Goal: Information Seeking & Learning: Check status

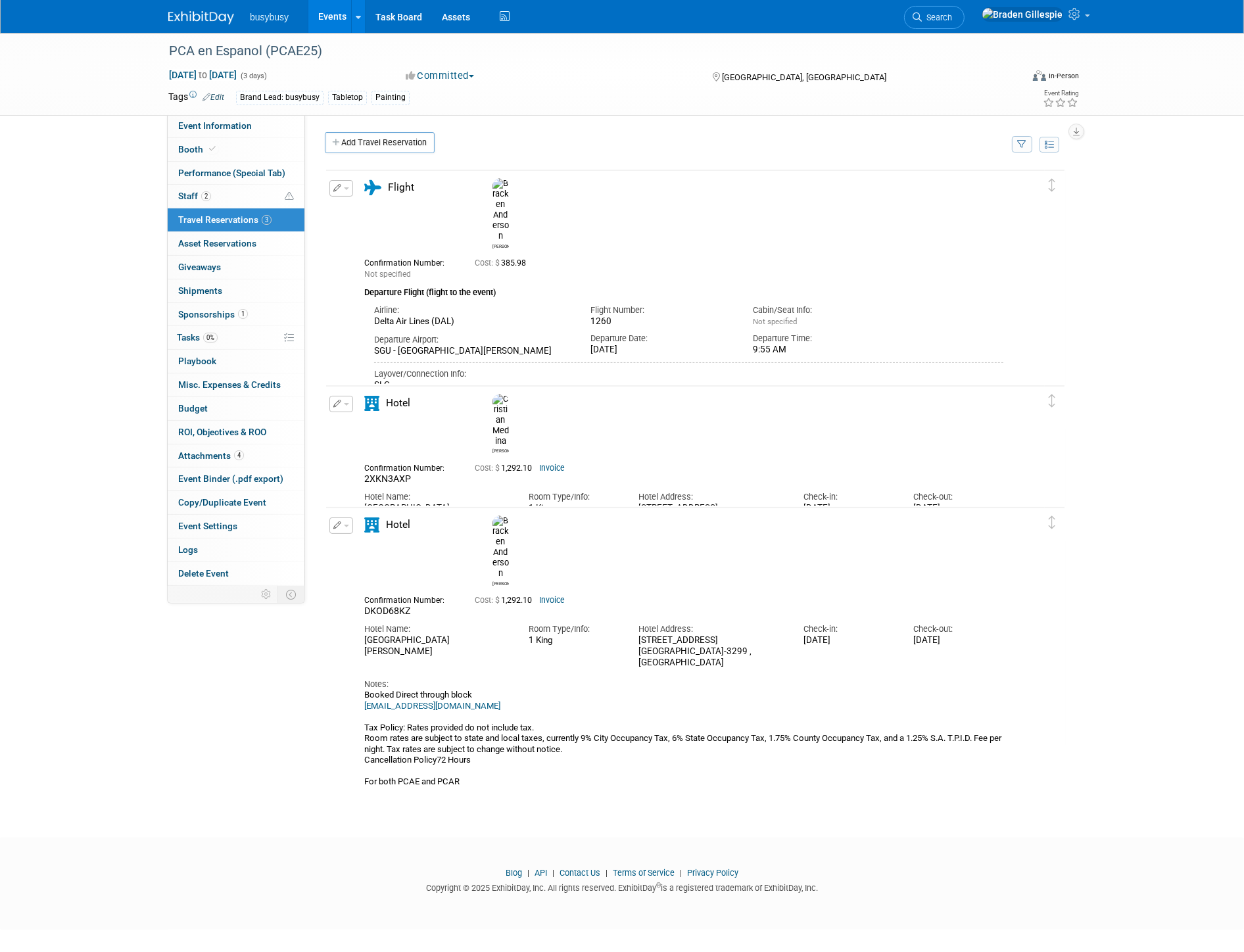
click at [194, 21] on img at bounding box center [201, 18] width 66 height 13
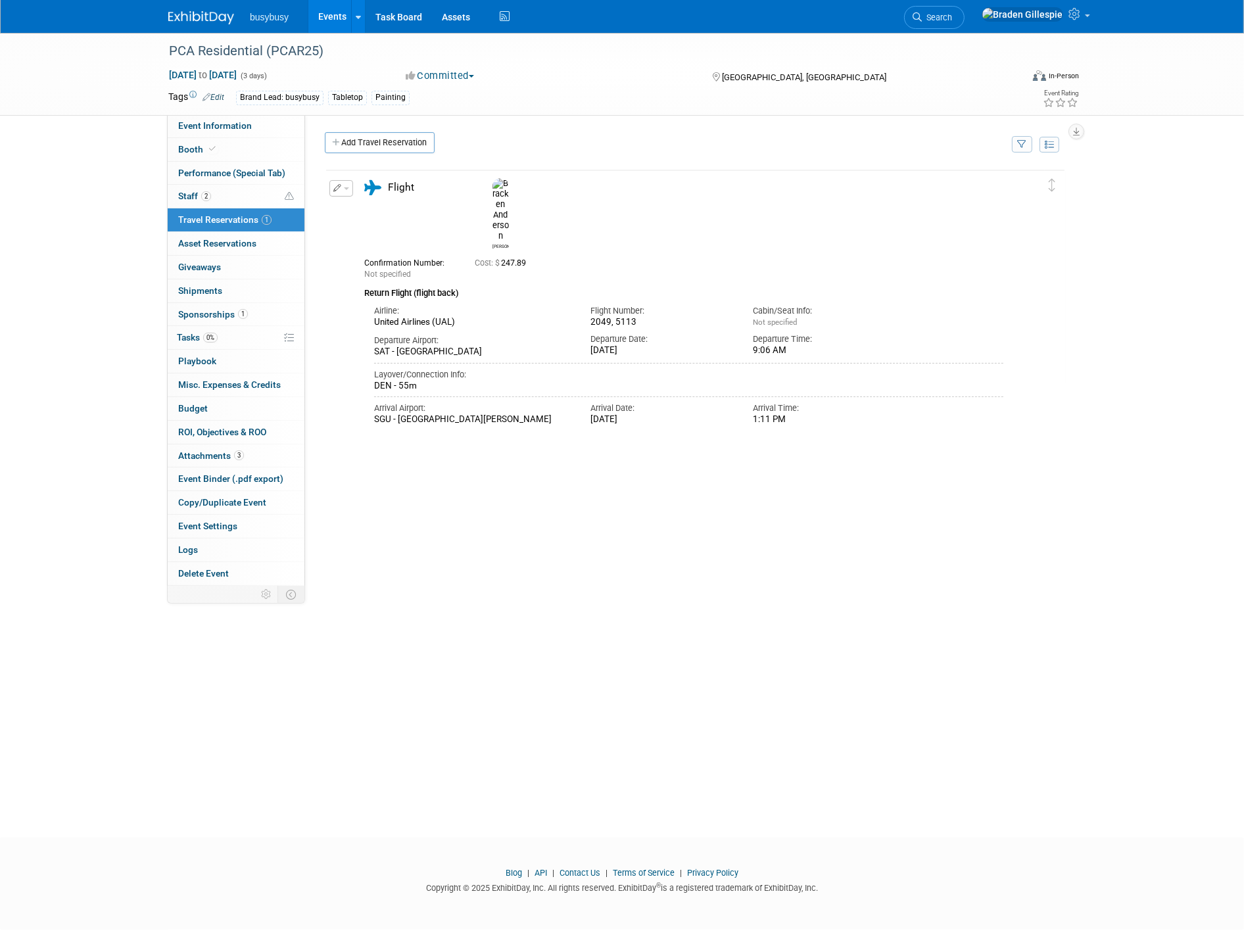
click at [202, 11] on img at bounding box center [201, 18] width 66 height 13
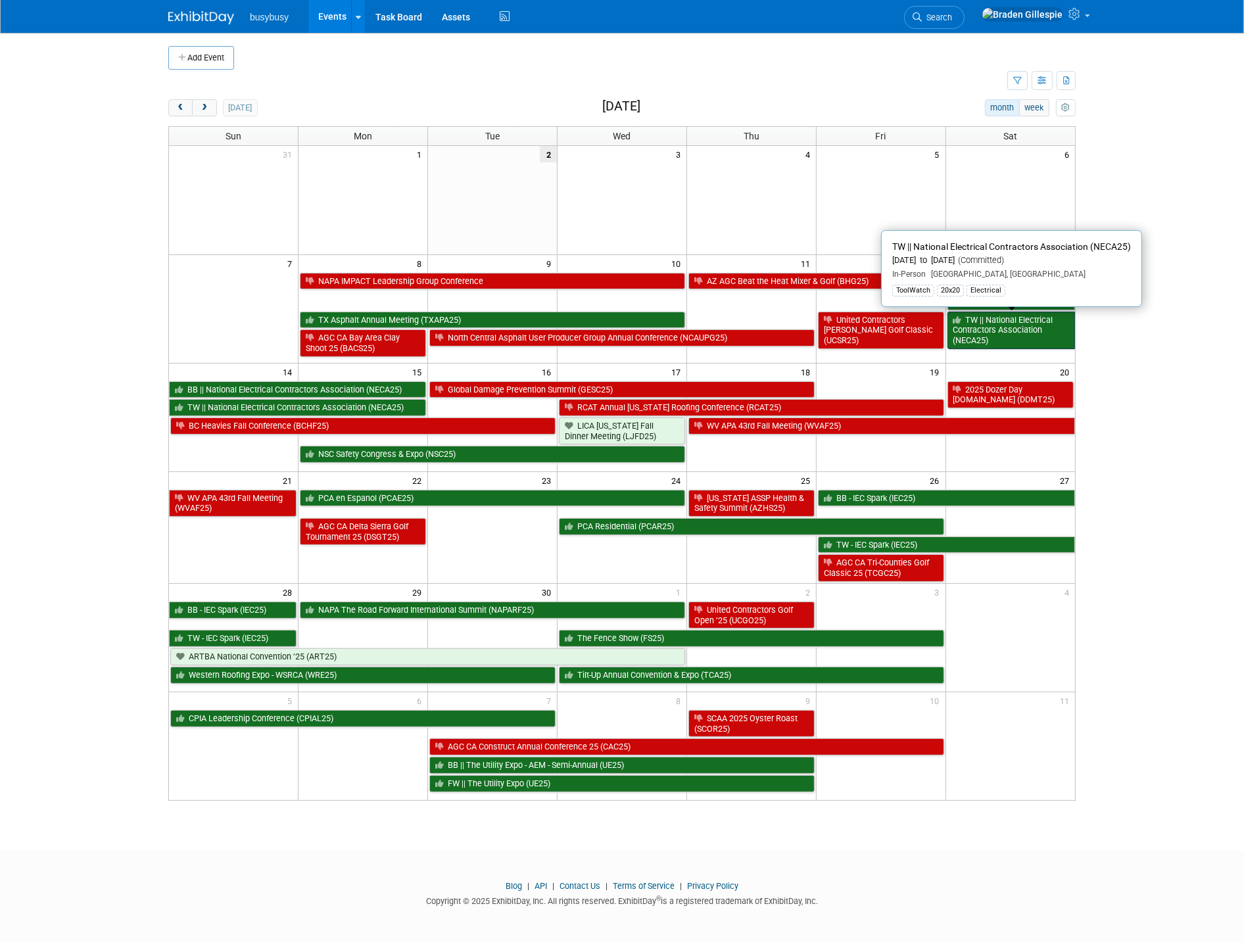
click at [994, 321] on link "TW || National Electrical Contractors Association (NECA25)" at bounding box center [1011, 330] width 127 height 38
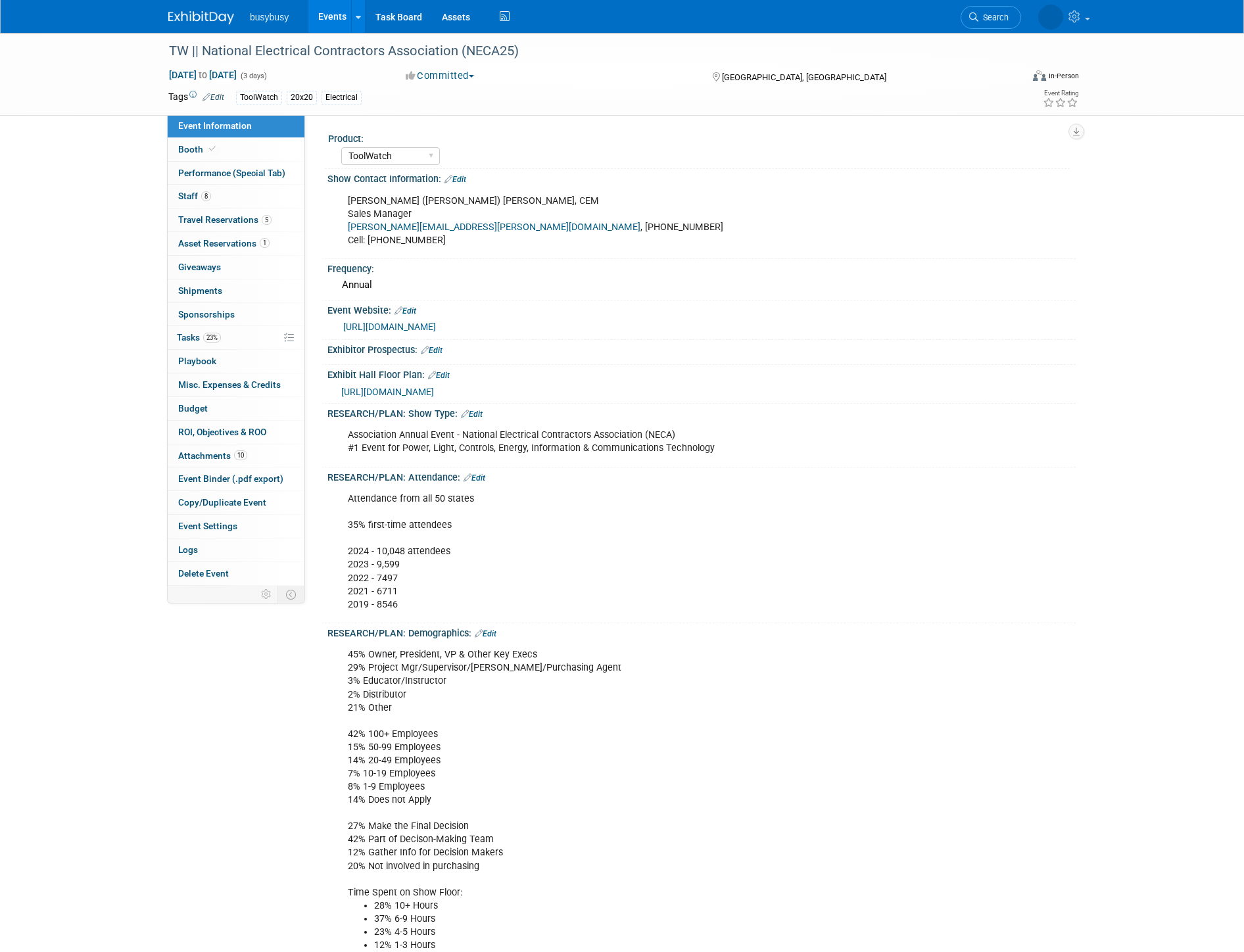
select select "ToolWatch"
click at [239, 202] on link "8 Staff 8" at bounding box center [236, 196] width 137 height 23
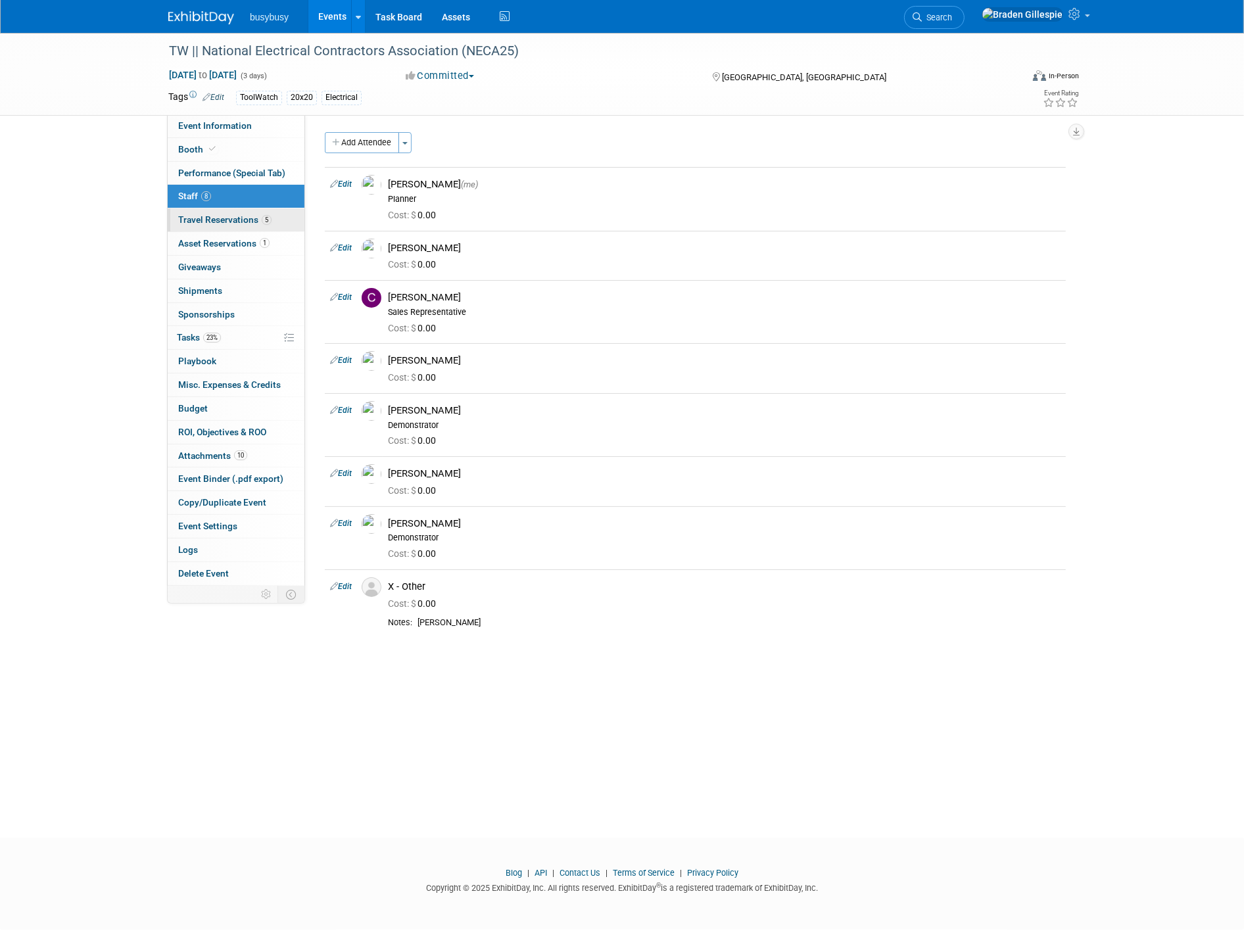
click at [241, 216] on span "Travel Reservations 5" at bounding box center [224, 219] width 93 height 11
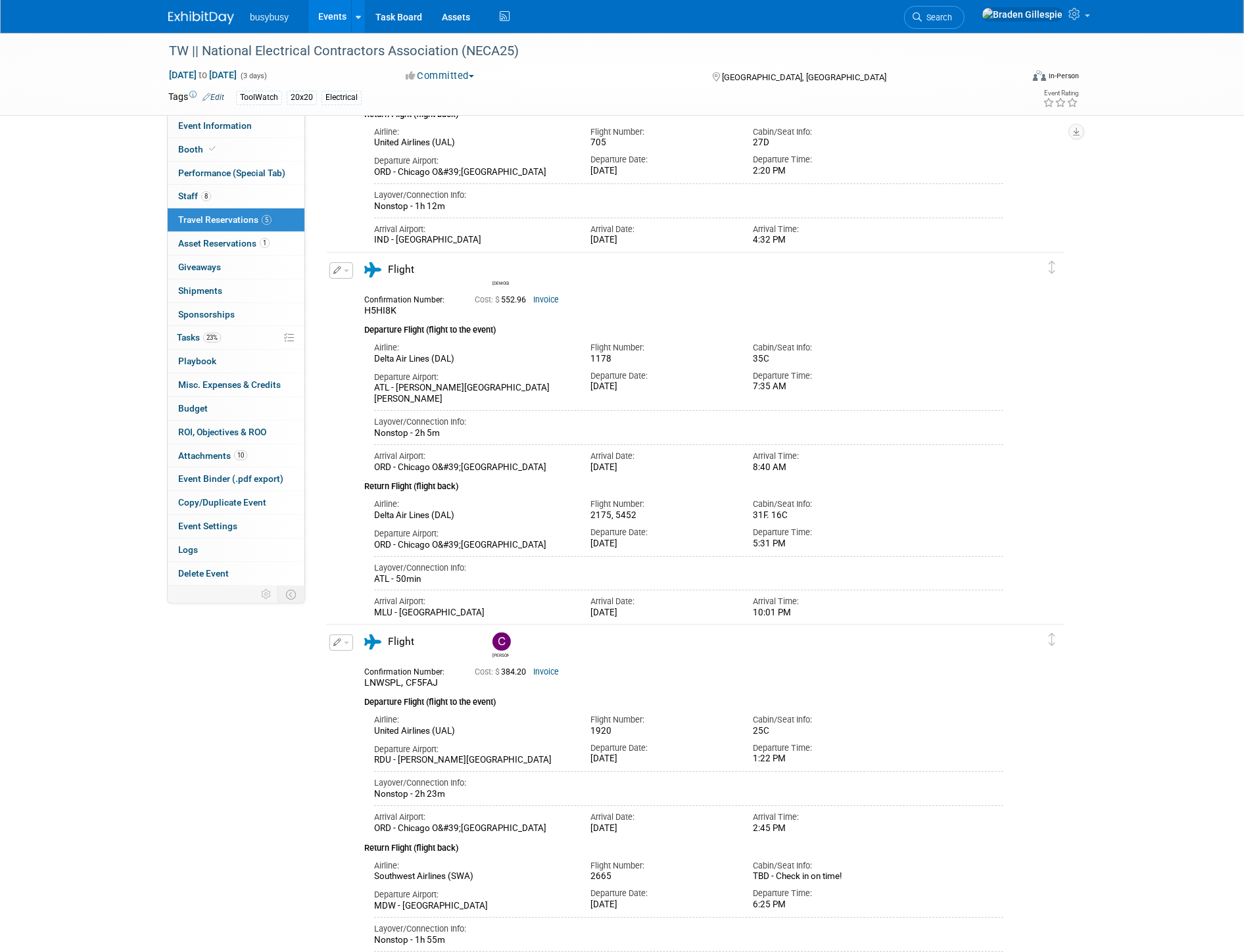
scroll to position [292, 0]
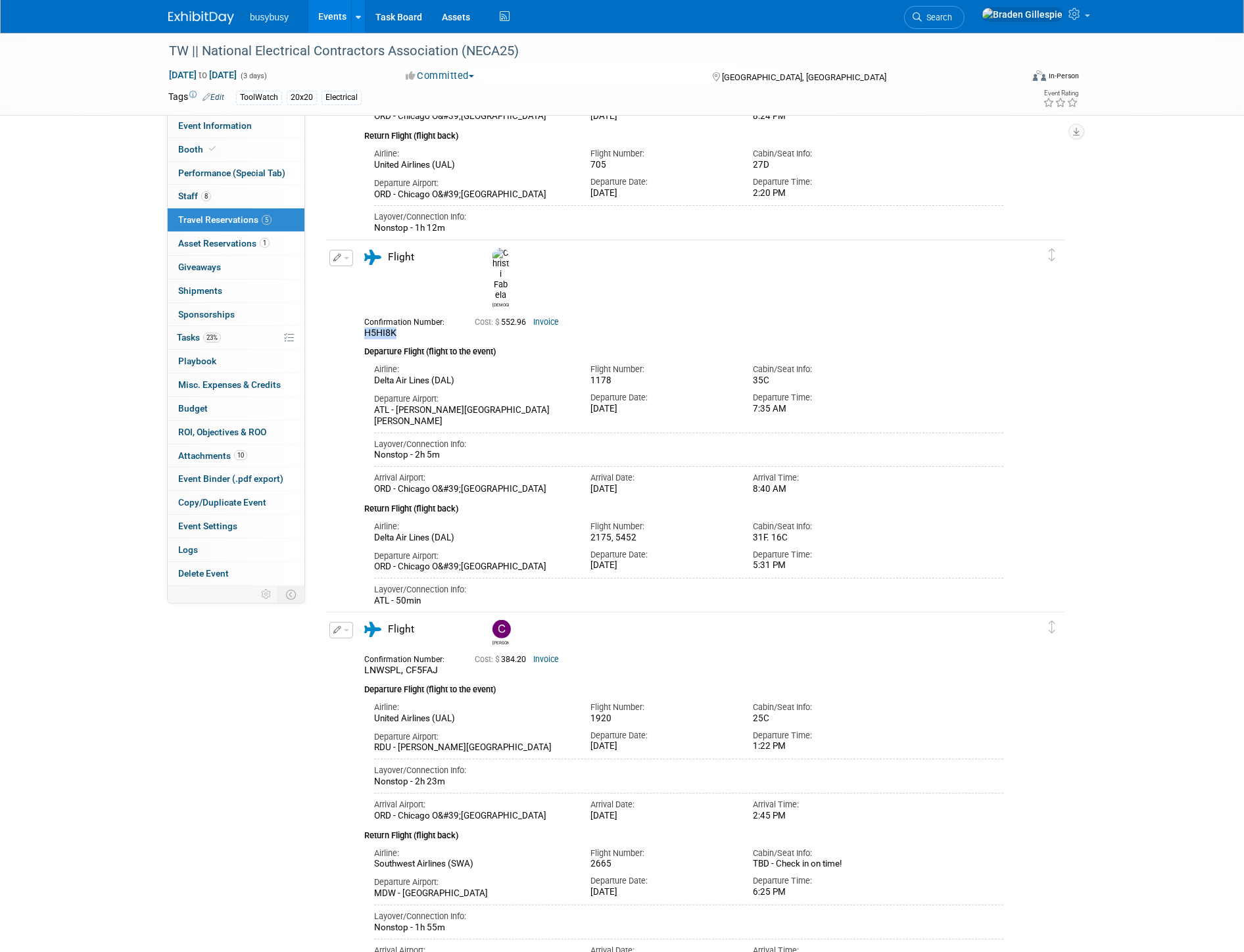
drag, startPoint x: 418, startPoint y: 301, endPoint x: 365, endPoint y: 300, distance: 53.0
click at [365, 328] on div "H5HI8K" at bounding box center [409, 333] width 90 height 12
copy span "H5HI8K"
click at [412, 339] on div "Departure Flight (flight to the event)" at bounding box center [684, 349] width 639 height 20
drag, startPoint x: 388, startPoint y: 296, endPoint x: 357, endPoint y: 299, distance: 31.1
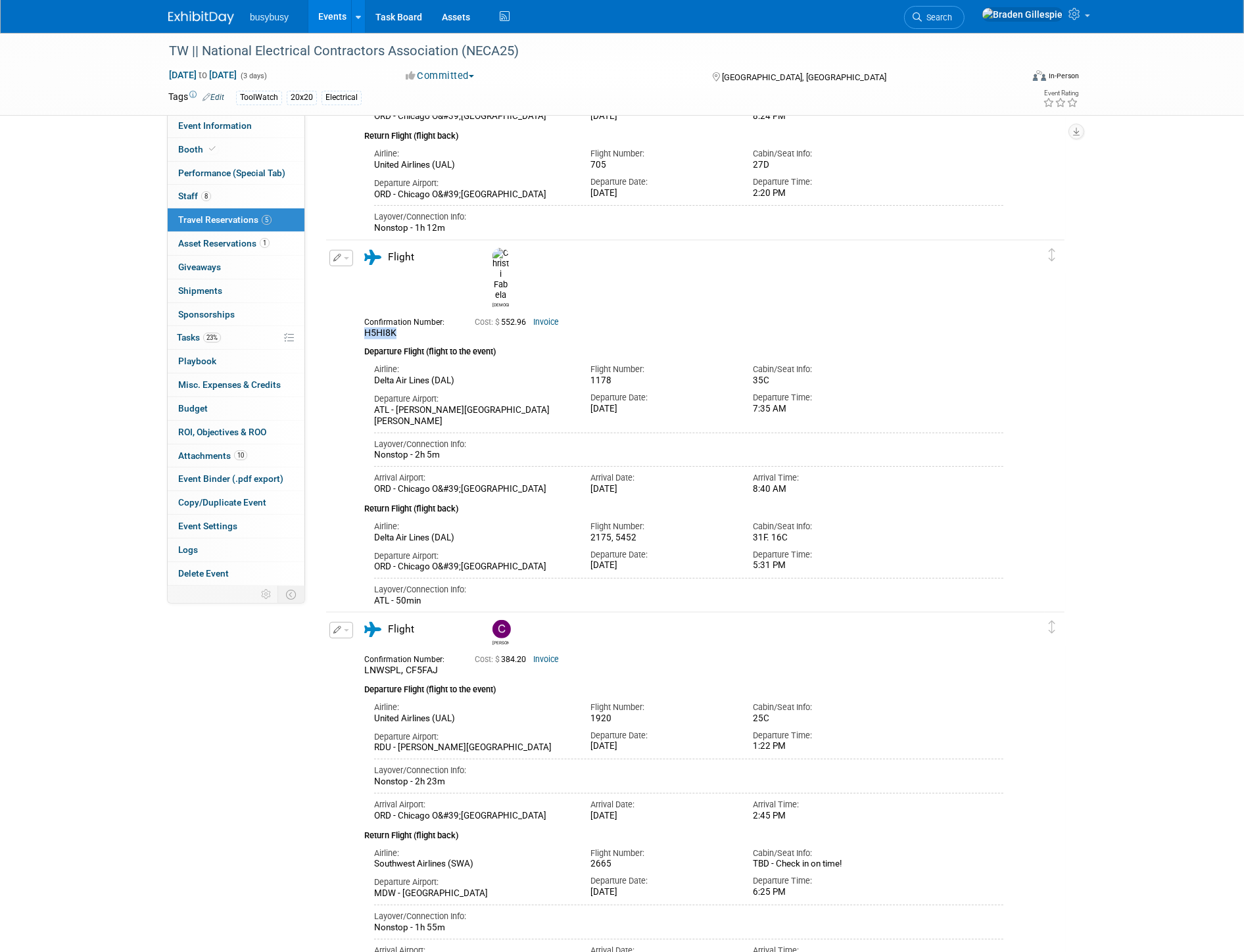
click at [357, 314] on div "Confirmation Number: H5HI8K" at bounding box center [409, 327] width 110 height 26
copy span "H5HI8K"
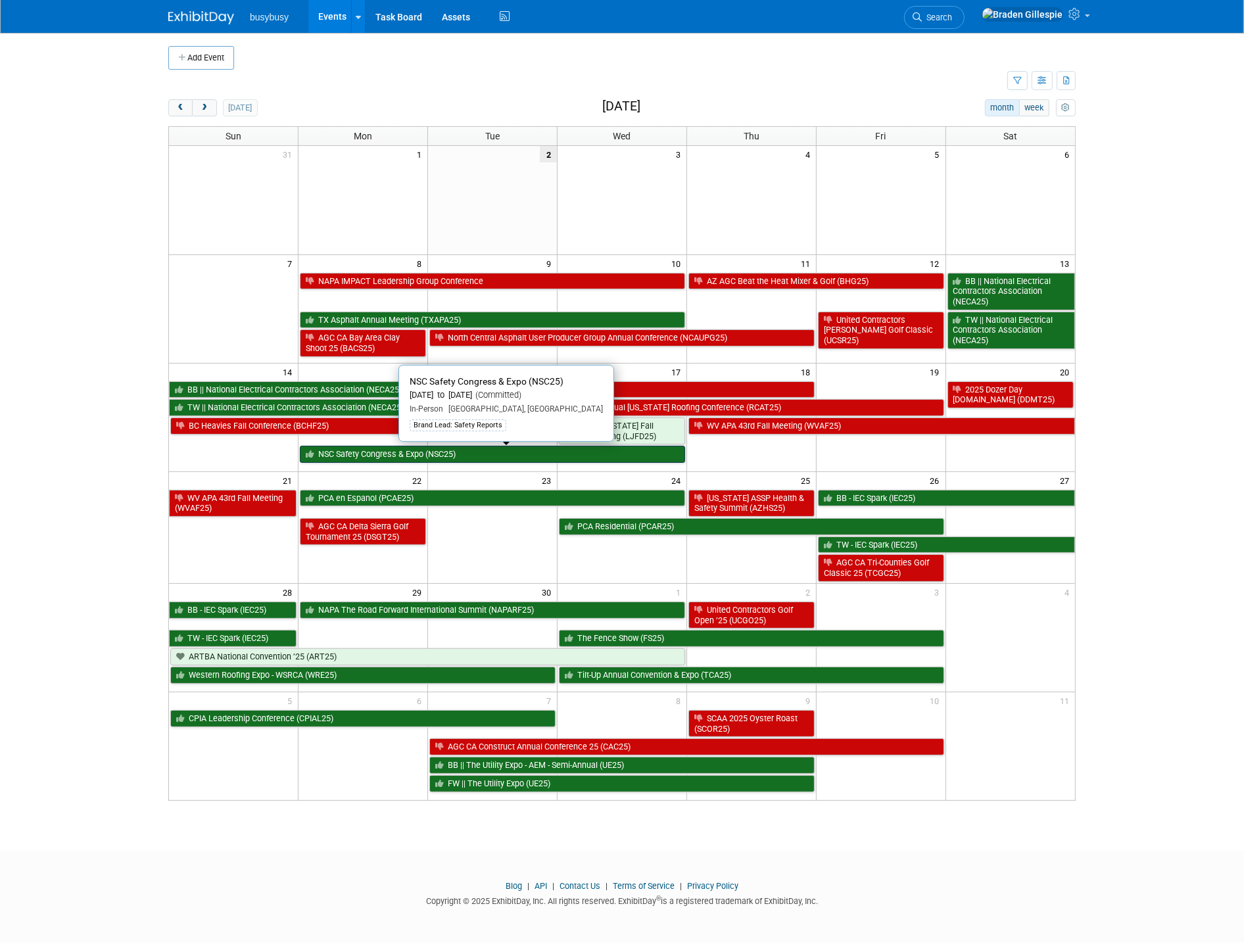
click at [617, 454] on link "NSC Safety Congress & Expo (NSC25)" at bounding box center [492, 454] width 385 height 17
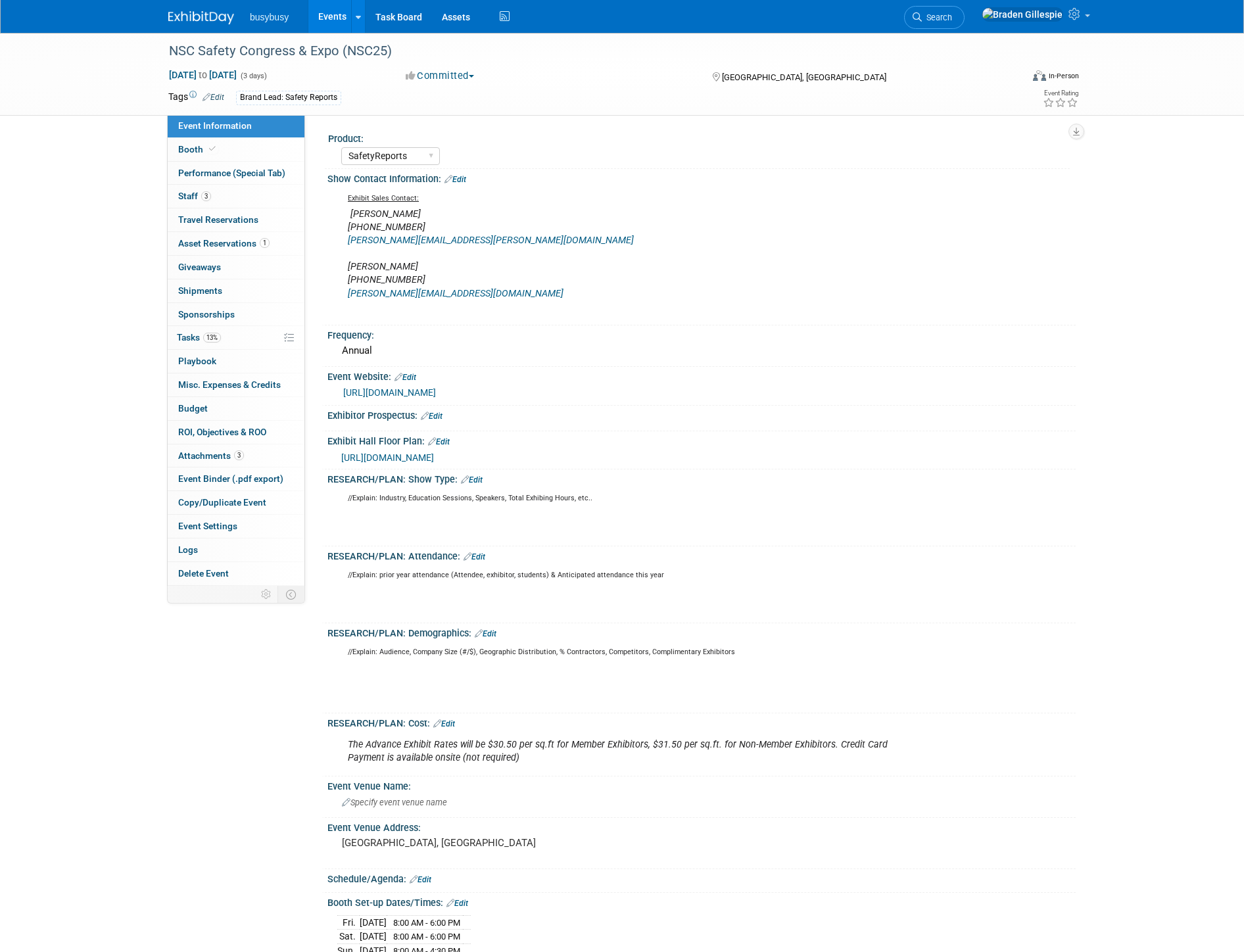
select select "SafetyReports"
click at [184, 13] on img at bounding box center [201, 18] width 66 height 13
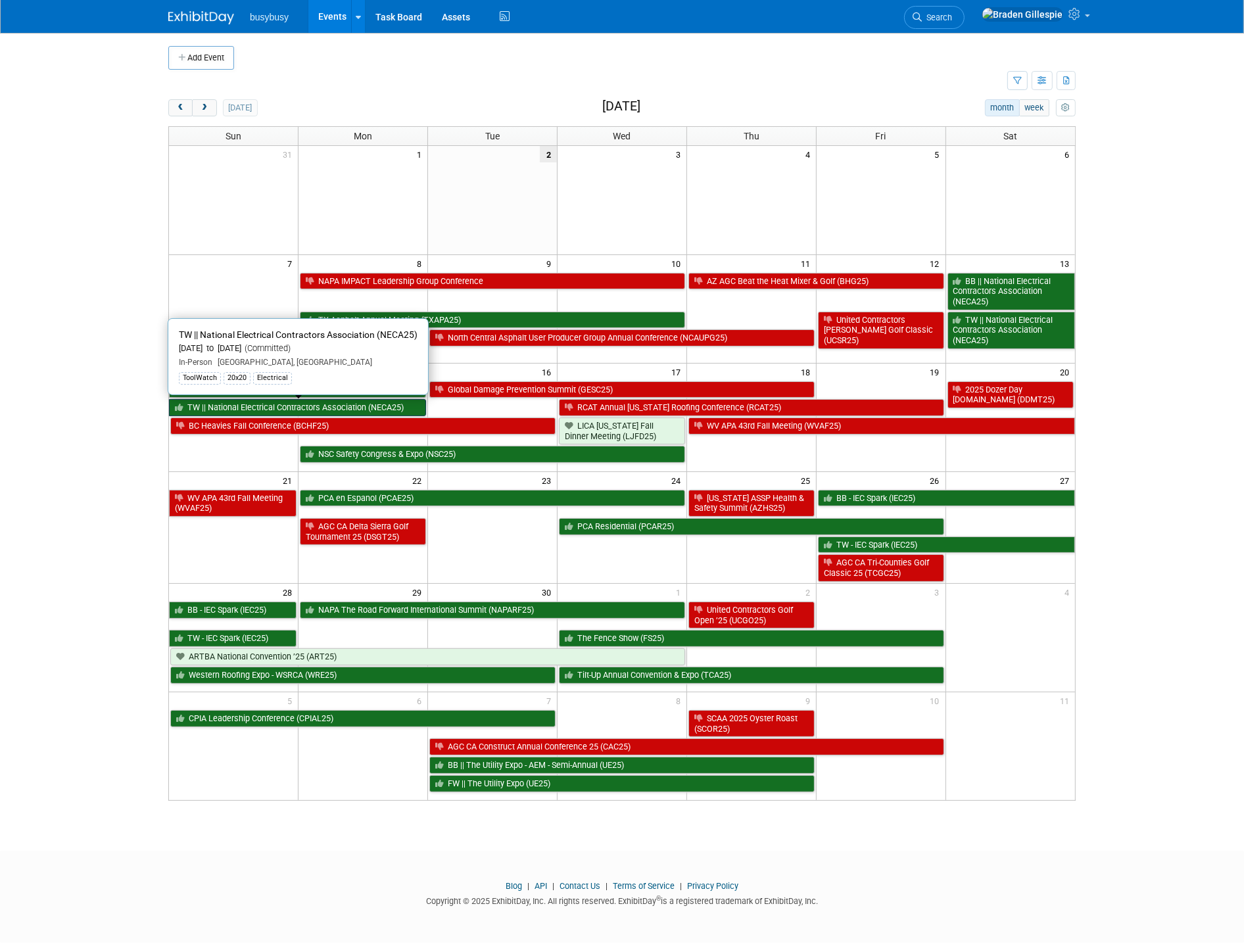
click at [397, 404] on link "TW || National Electrical Contractors Association (NECA25)" at bounding box center [297, 408] width 257 height 17
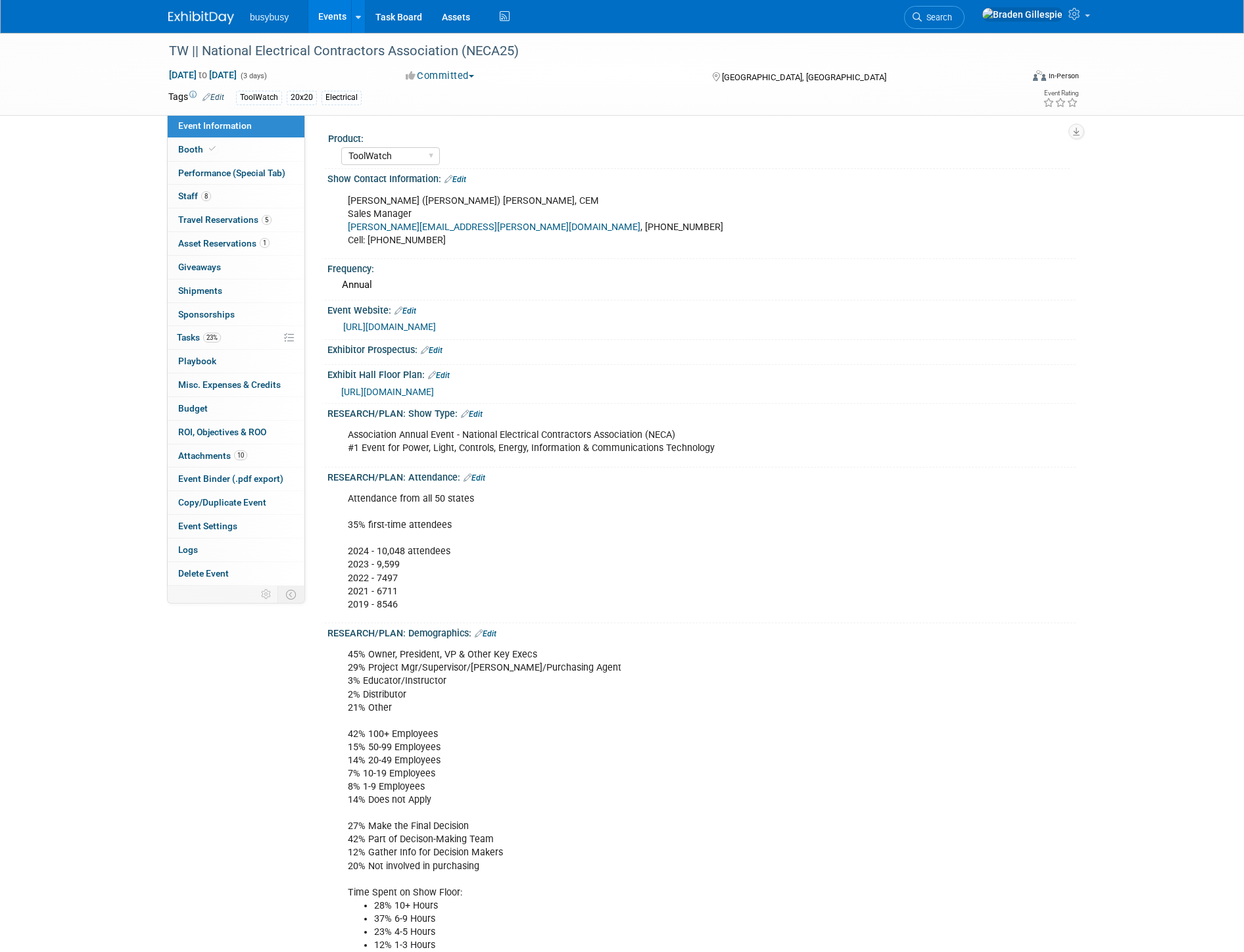
select select "ToolWatch"
click at [271, 152] on link "Booth" at bounding box center [236, 150] width 137 height 23
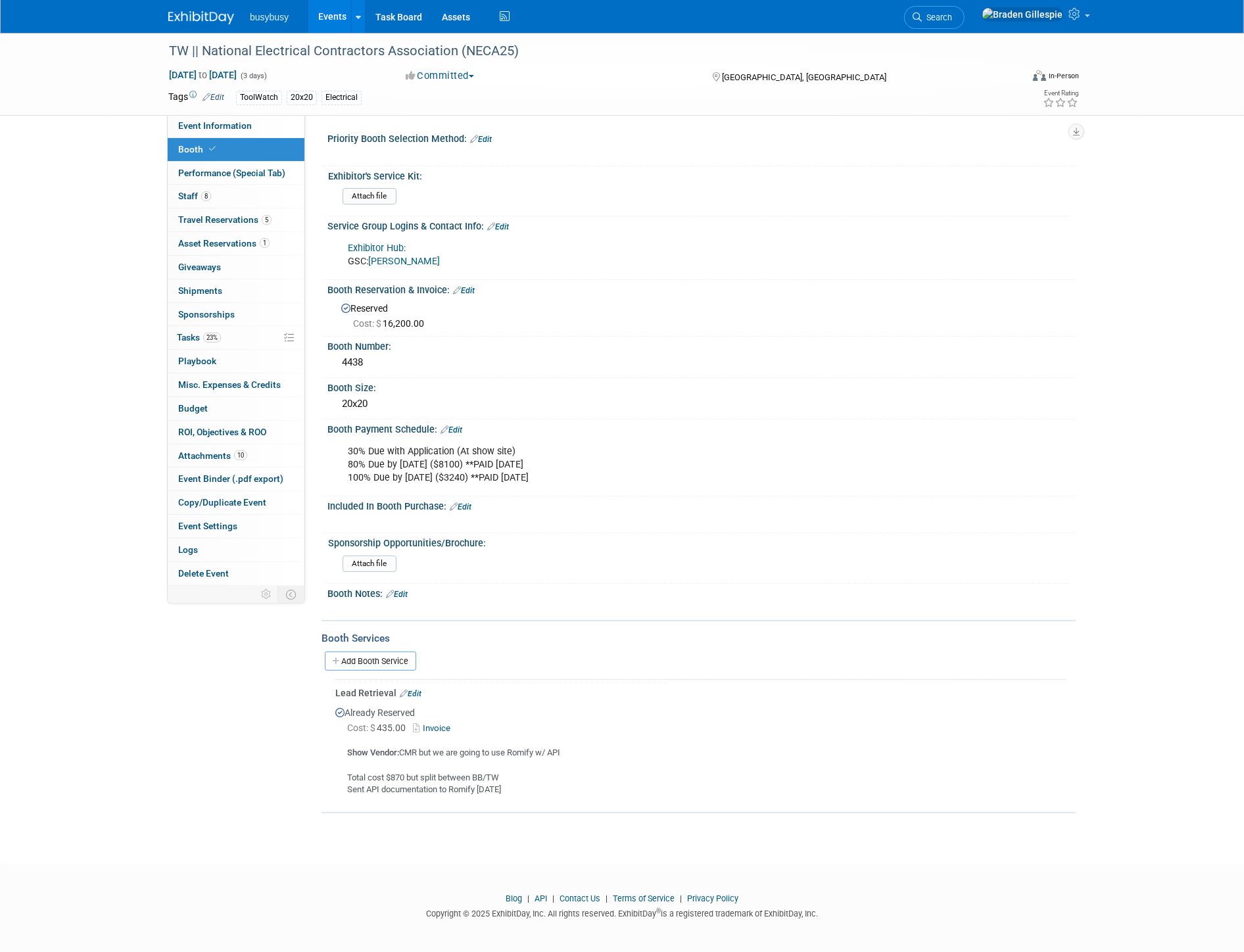
click at [399, 260] on link "Freeman" at bounding box center [404, 261] width 72 height 11
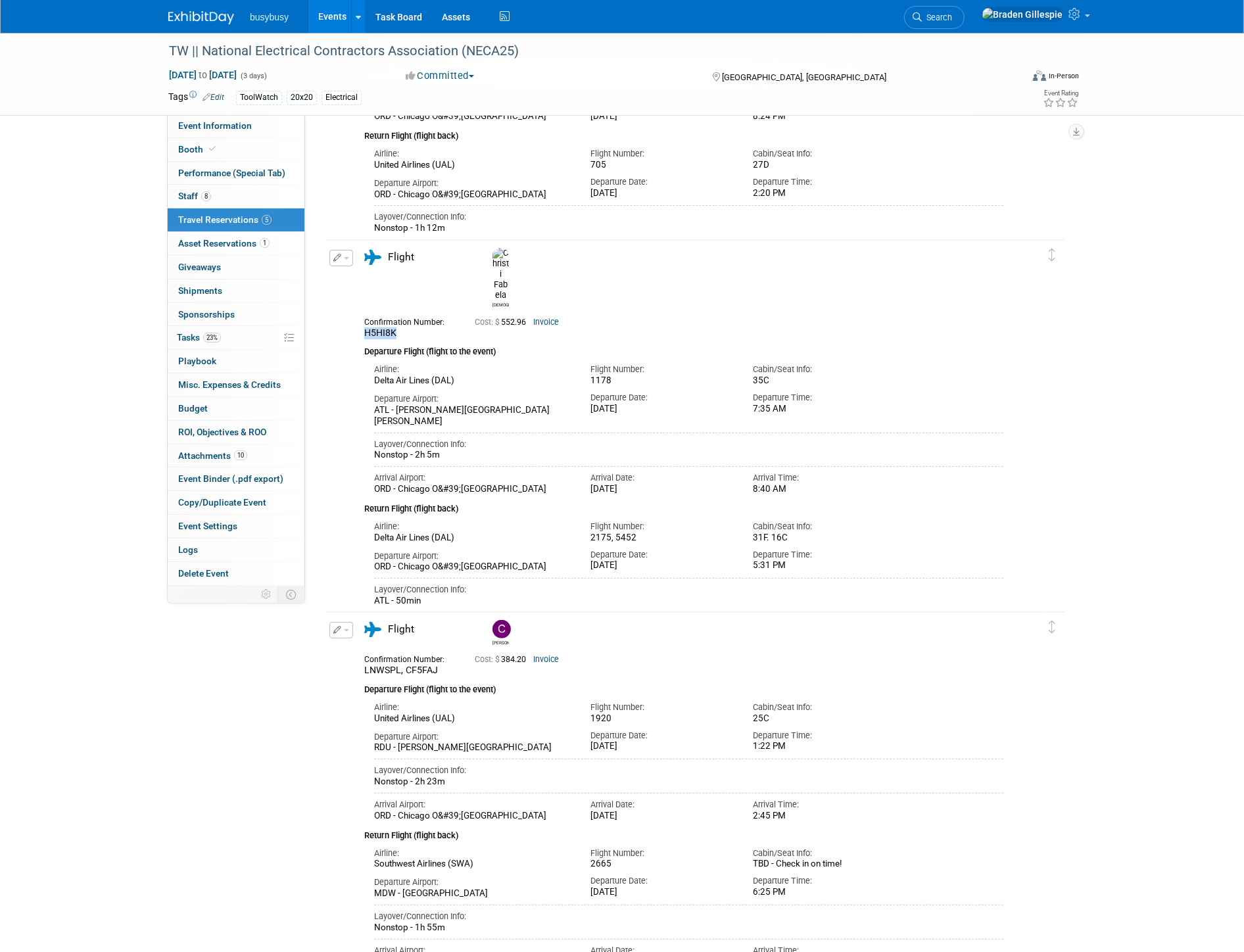
click at [218, 21] on img at bounding box center [201, 18] width 66 height 13
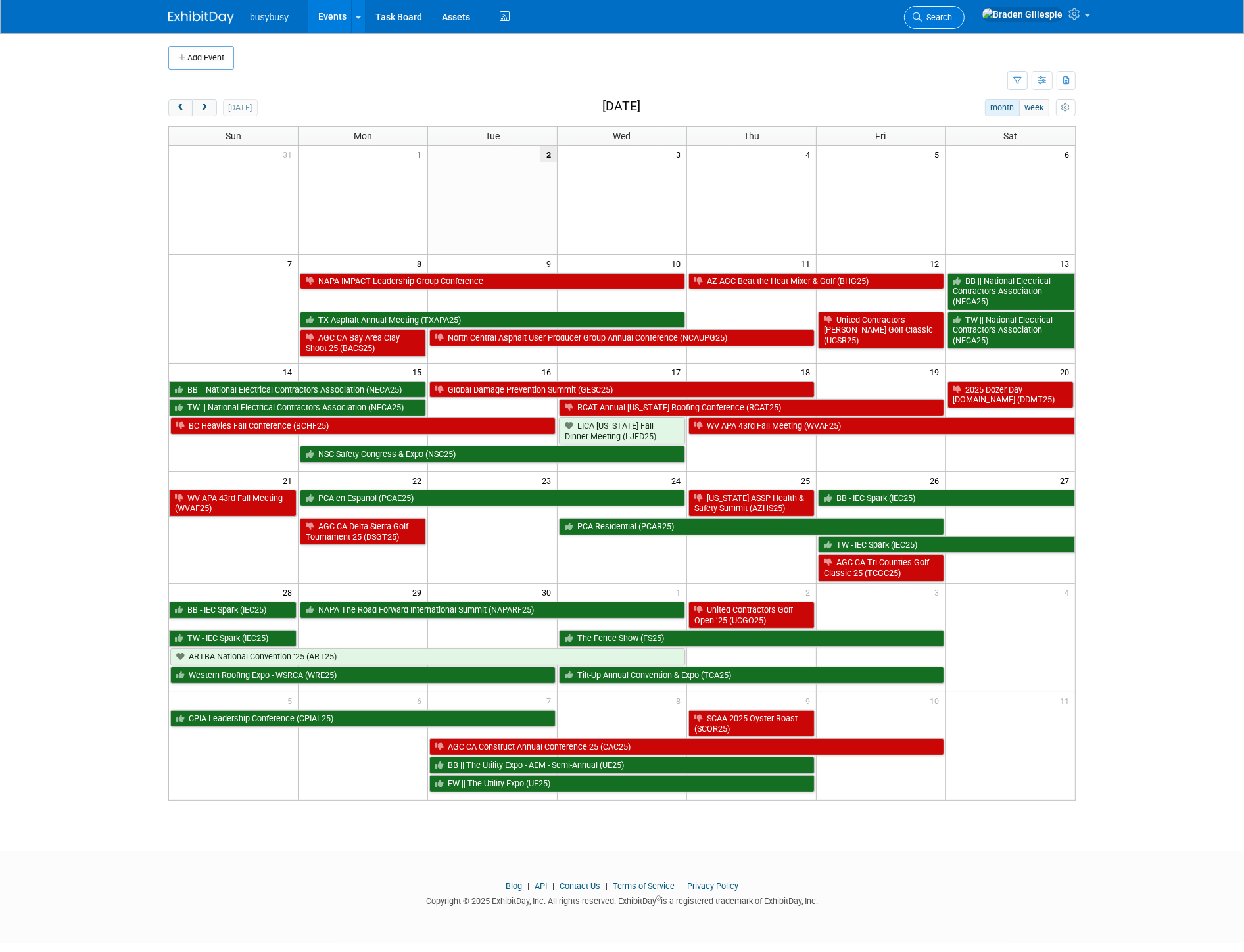
click at [952, 16] on span "Search" at bounding box center [937, 18] width 30 height 10
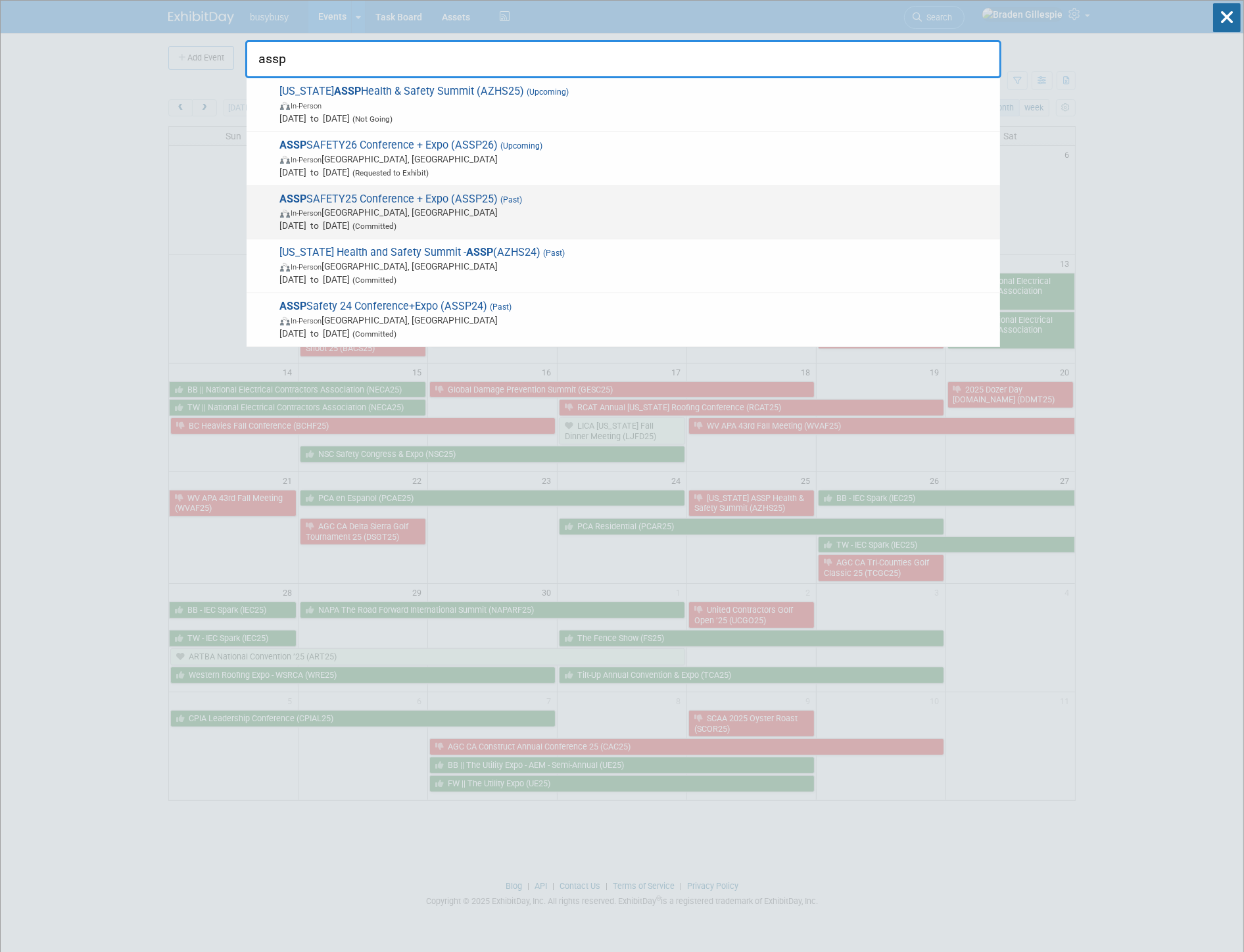
type input "assp"
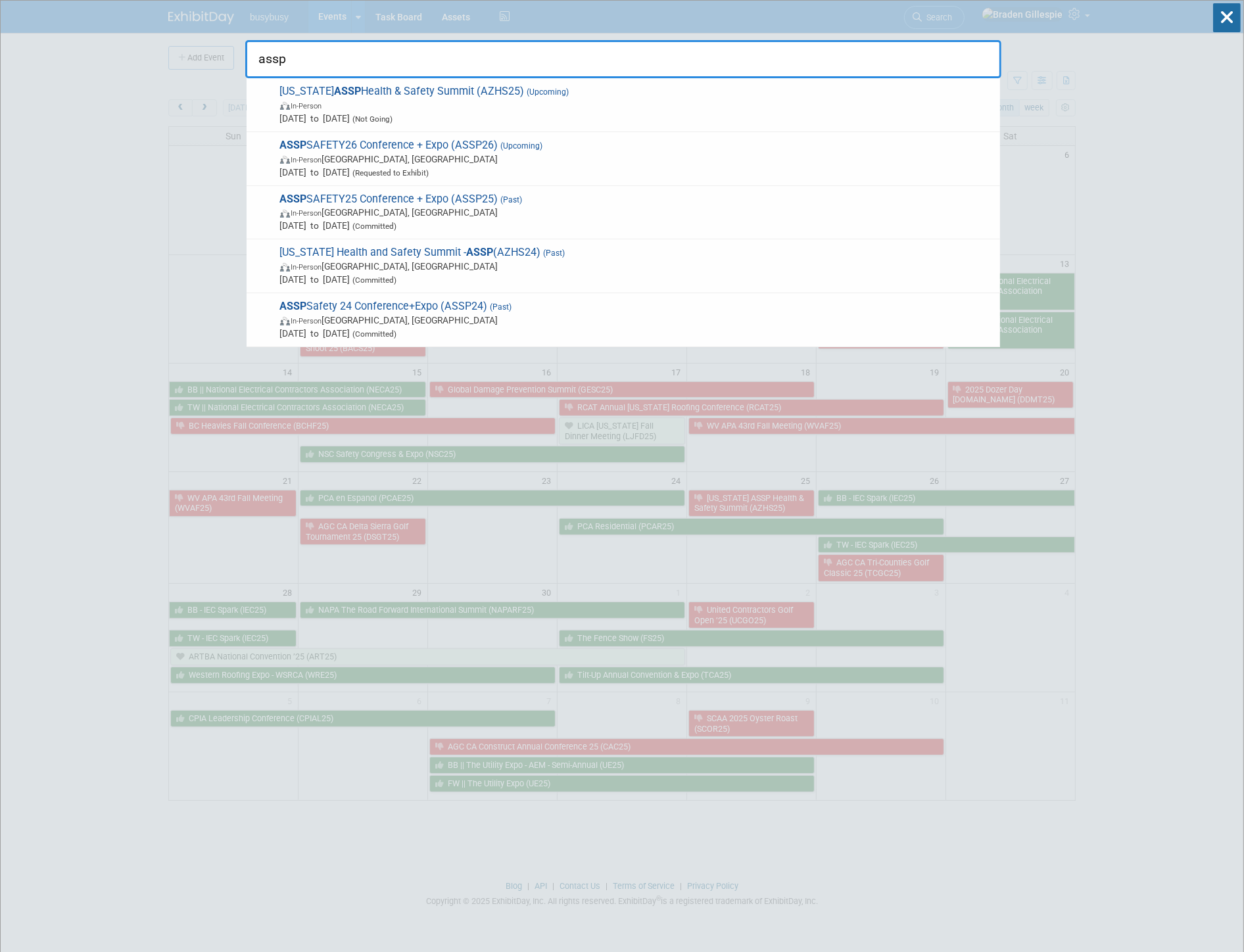
click at [686, 198] on span "ASSP SAFETY25 Conference + Expo (ASSP25) (Past) In-Person [GEOGRAPHIC_DATA], [G…" at bounding box center [635, 213] width 718 height 40
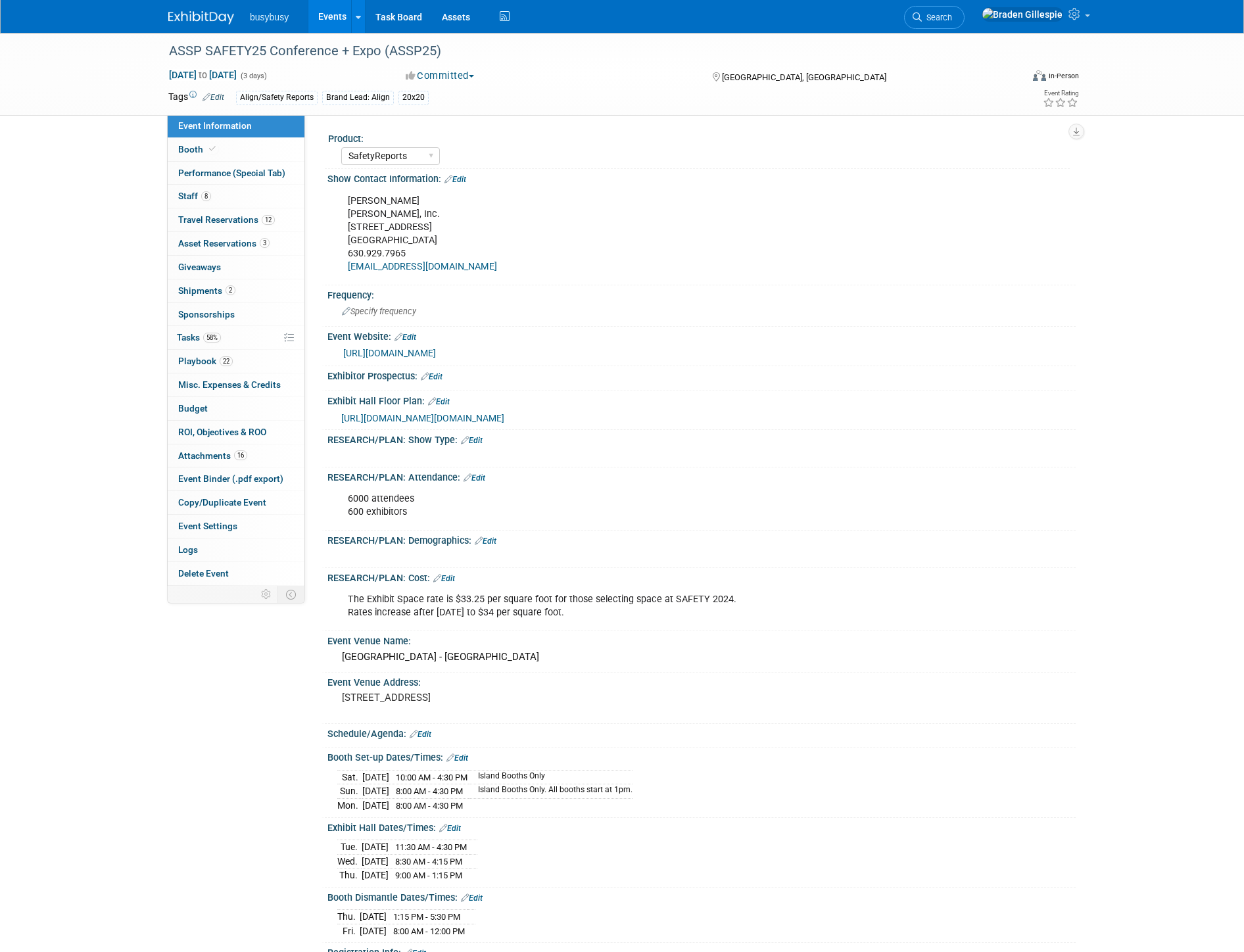
select select "SafetyReports"
click at [262, 287] on link "2 Shipments 2" at bounding box center [236, 291] width 137 height 23
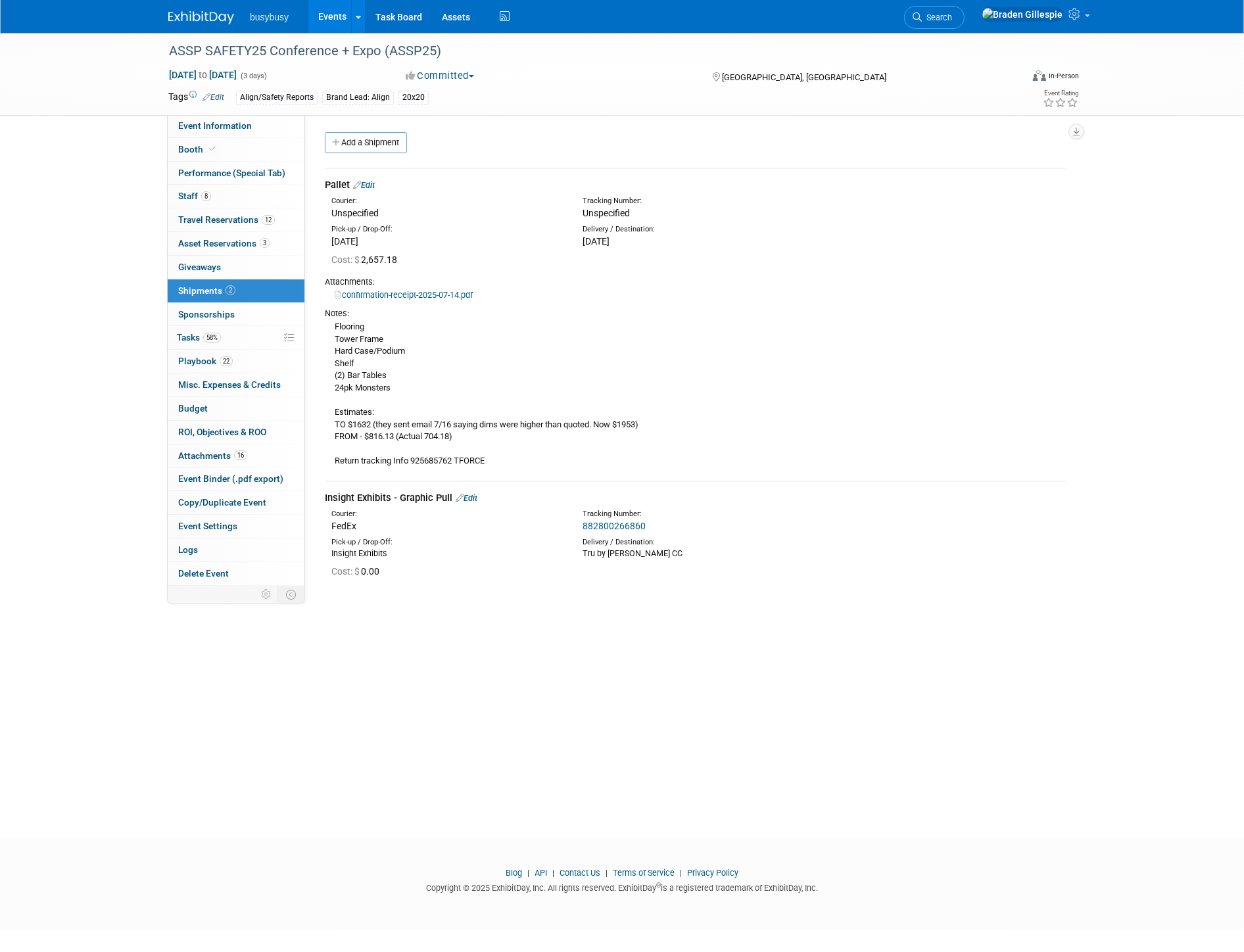
click at [443, 296] on link "confirmation-receipt-2025-07-14.pdf" at bounding box center [404, 295] width 138 height 10
